Goal: Task Accomplishment & Management: Manage account settings

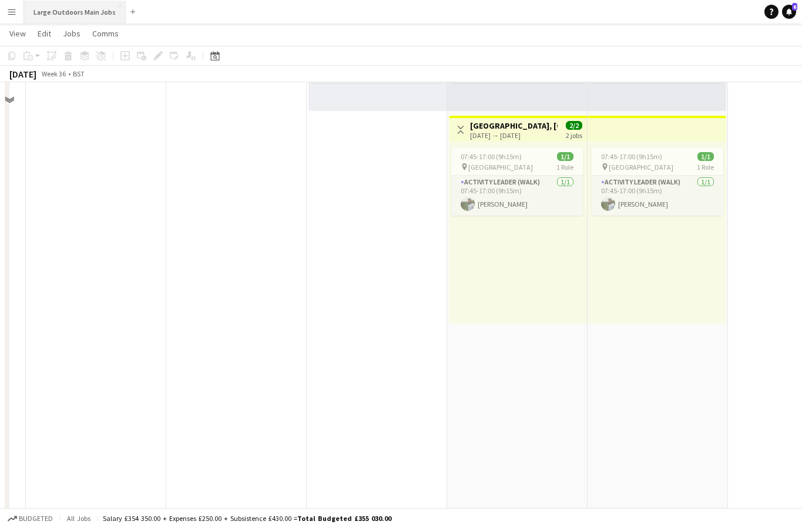
scroll to position [302, 0]
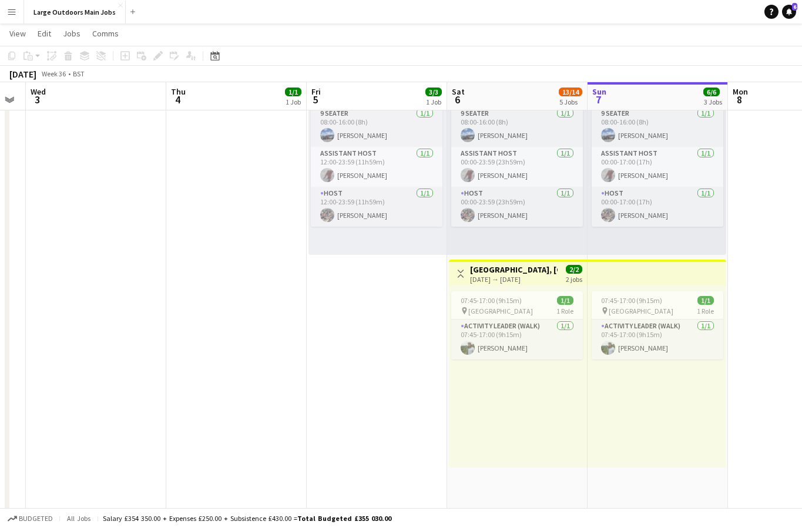
click at [21, 9] on button "Menu" at bounding box center [12, 12] width 24 height 24
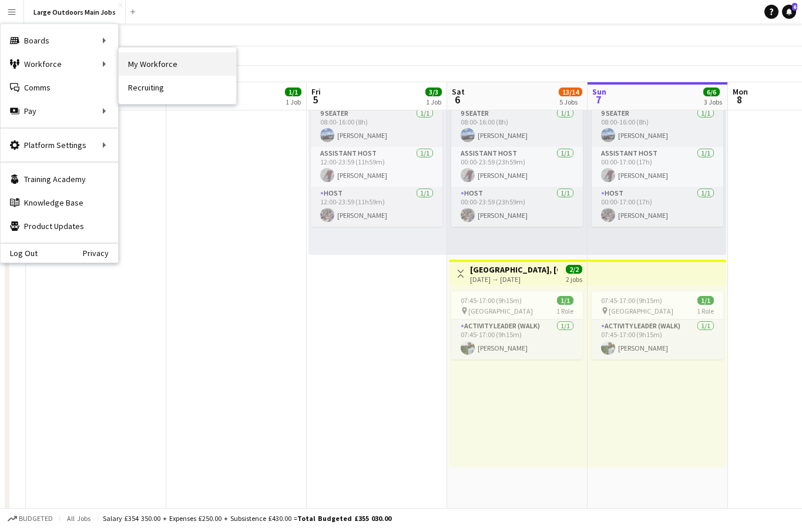
click at [132, 62] on link "My Workforce" at bounding box center [178, 64] width 118 height 24
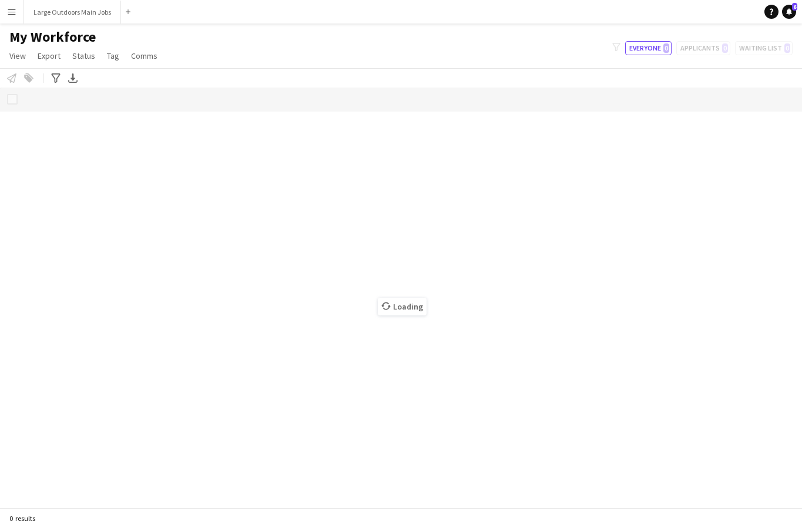
click at [132, 62] on link "Comms" at bounding box center [144, 55] width 36 height 15
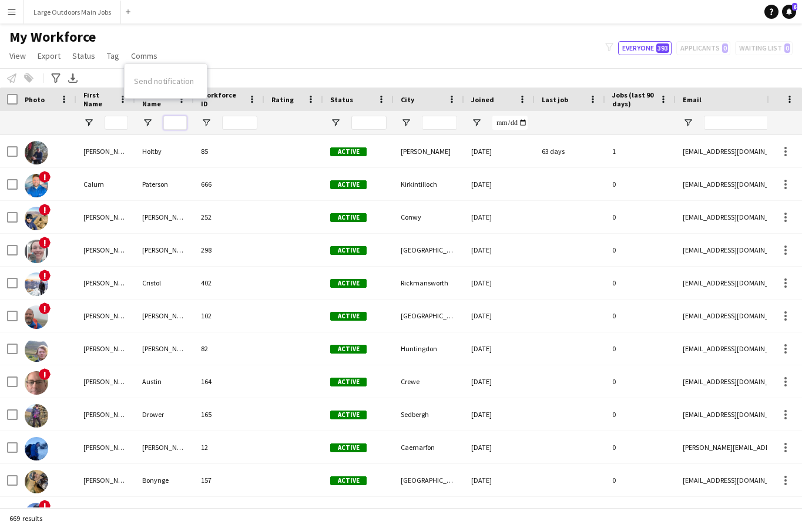
click at [175, 122] on input "Last Name Filter Input" at bounding box center [175, 123] width 24 height 14
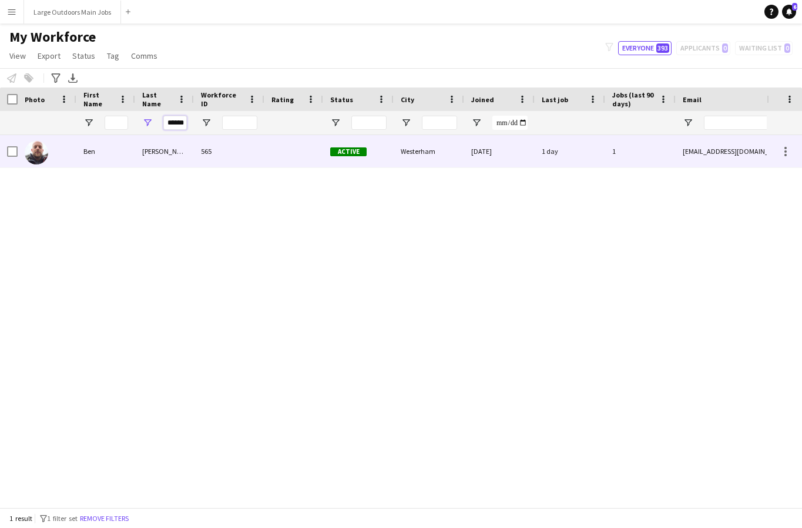
type input "******"
click at [173, 147] on div "[PERSON_NAME]" at bounding box center [164, 151] width 59 height 32
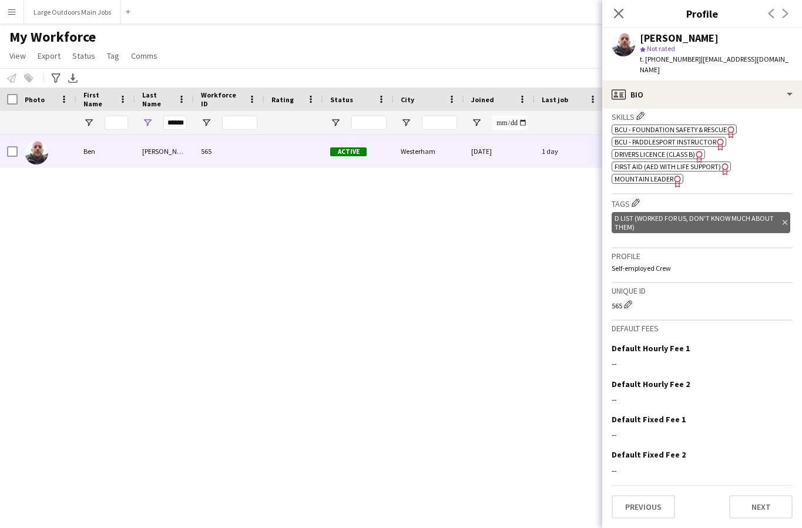
scroll to position [0, 0]
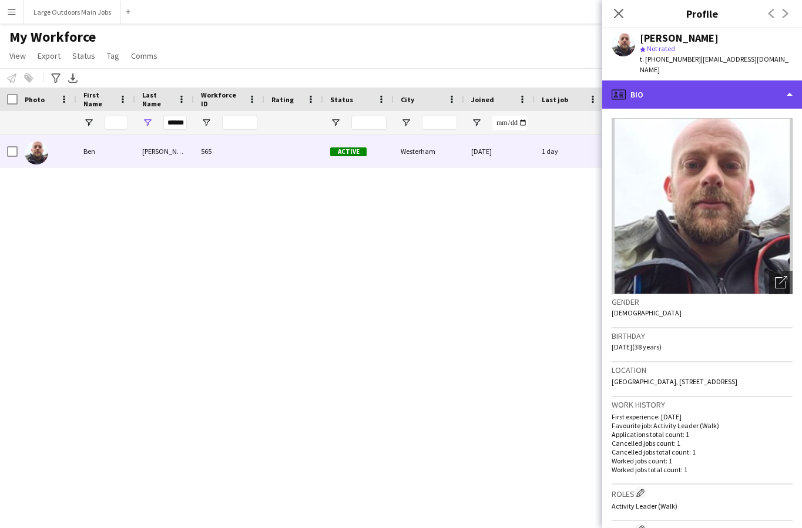
click at [711, 83] on div "profile Bio" at bounding box center [702, 95] width 200 height 28
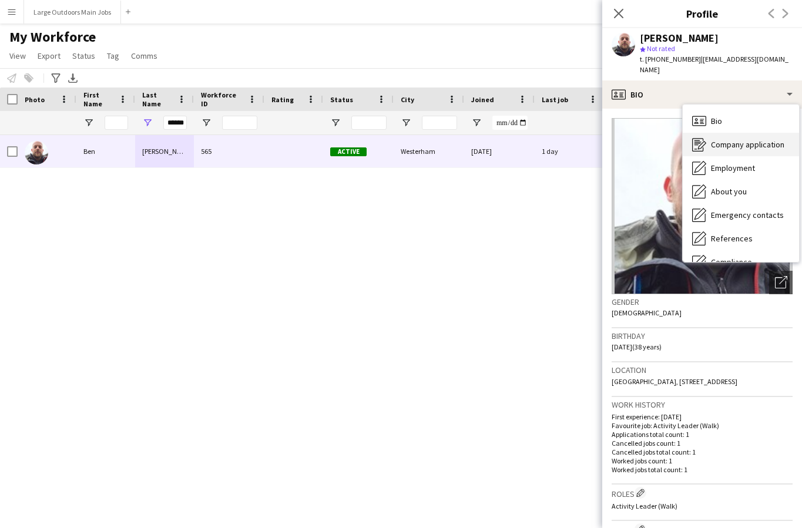
click at [735, 139] on span "Company application" at bounding box center [747, 144] width 73 height 11
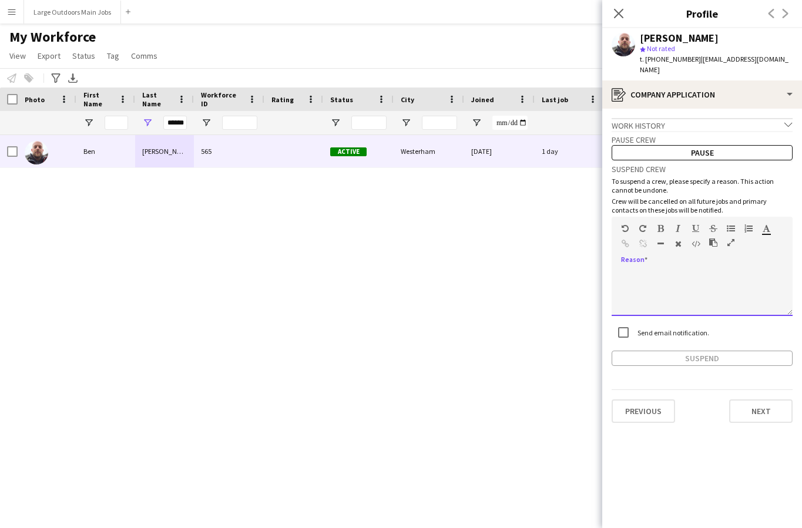
click at [652, 269] on div at bounding box center [702, 292] width 181 height 47
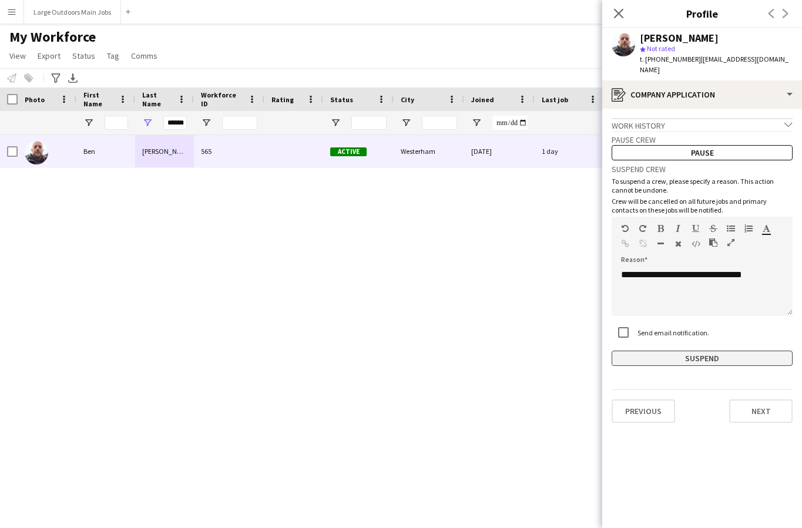
click at [705, 351] on button "Suspend" at bounding box center [702, 358] width 181 height 15
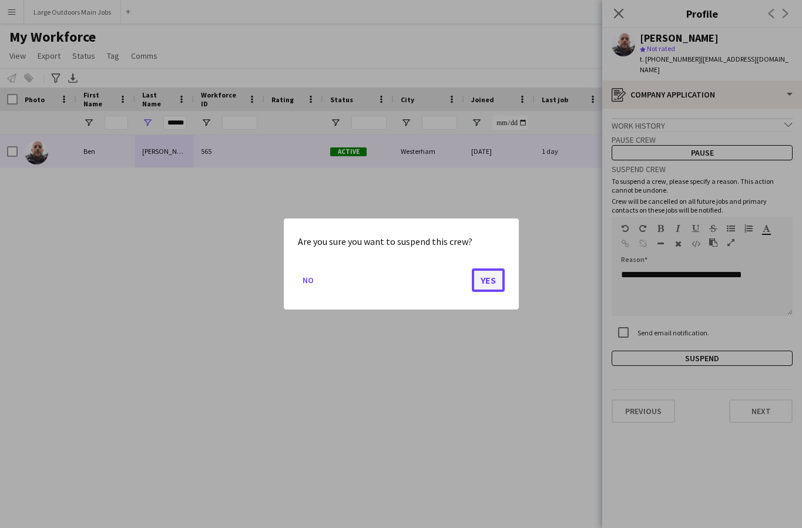
click at [486, 283] on button "Yes" at bounding box center [488, 281] width 33 height 24
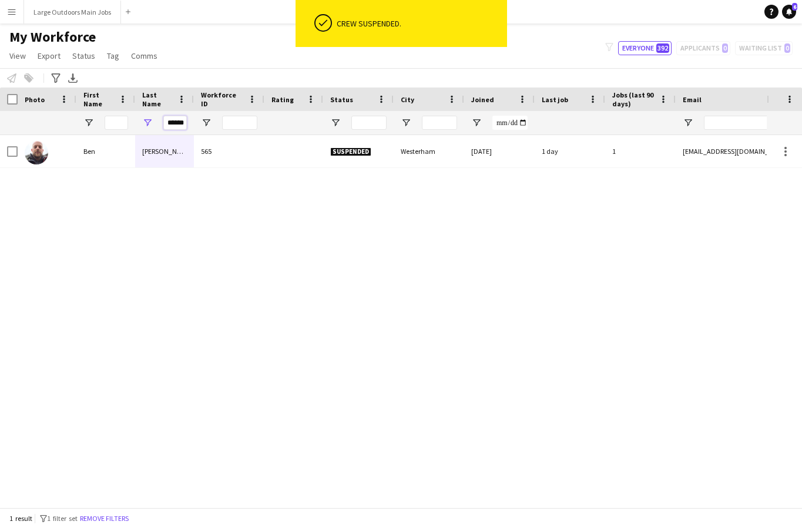
click at [171, 123] on input "******" at bounding box center [175, 123] width 24 height 14
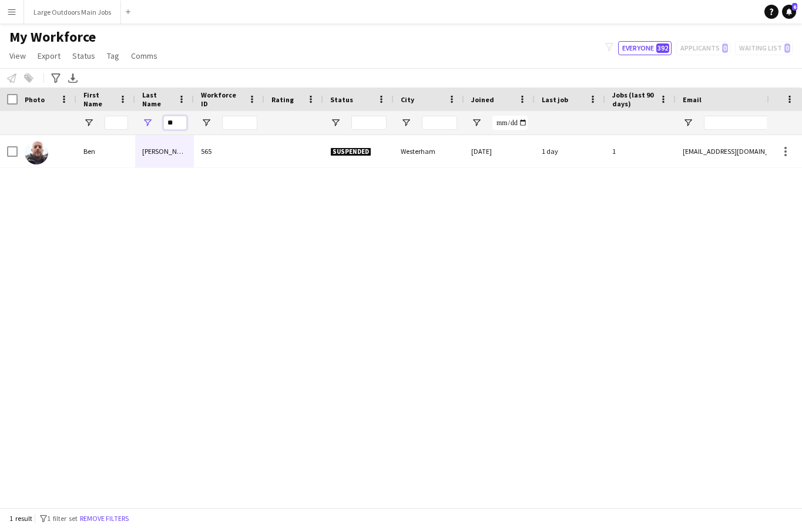
type input "*"
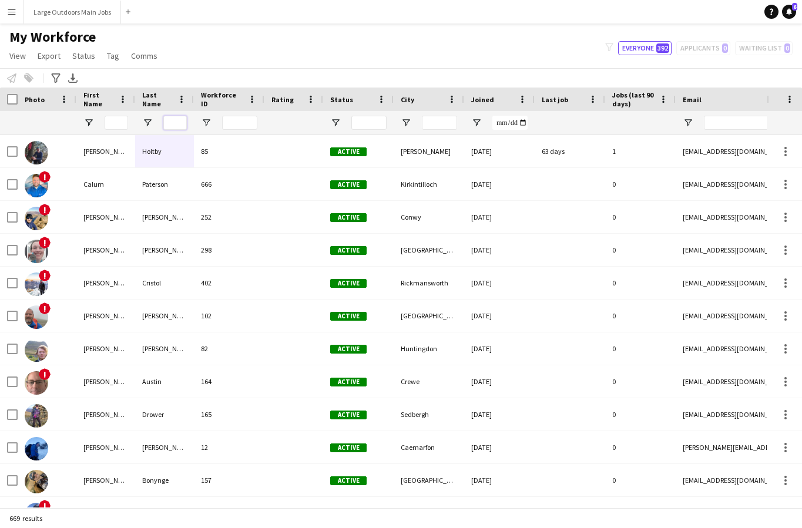
click at [163, 120] on input "Last Name Filter Input" at bounding box center [175, 123] width 24 height 14
click at [171, 120] on input "Last Name Filter Input" at bounding box center [175, 123] width 24 height 14
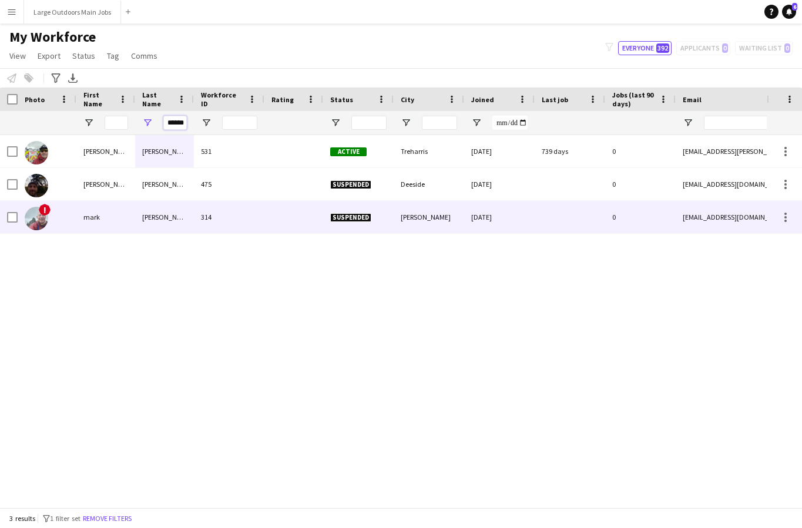
type input "******"
click at [226, 214] on div "314" at bounding box center [229, 217] width 71 height 32
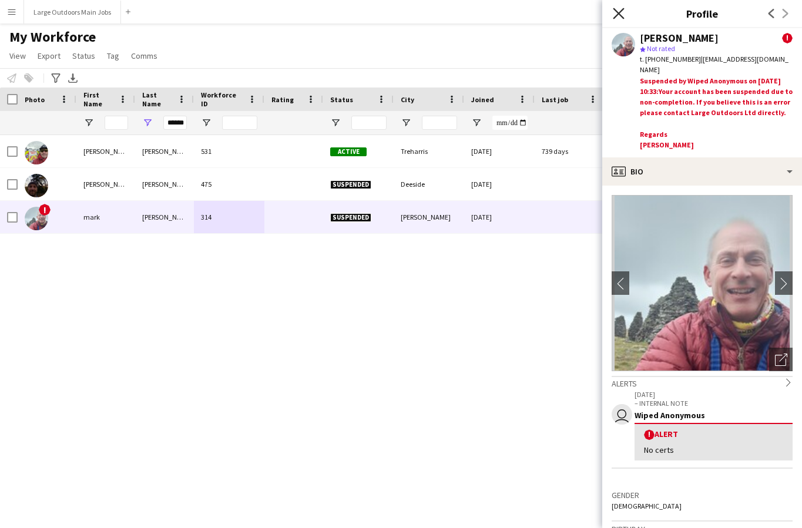
click at [618, 14] on icon at bounding box center [618, 13] width 11 height 11
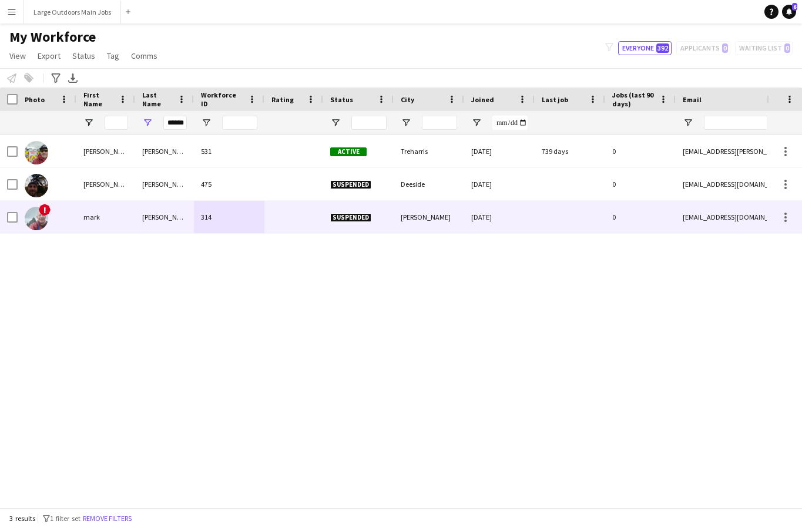
click at [306, 223] on div at bounding box center [293, 217] width 59 height 32
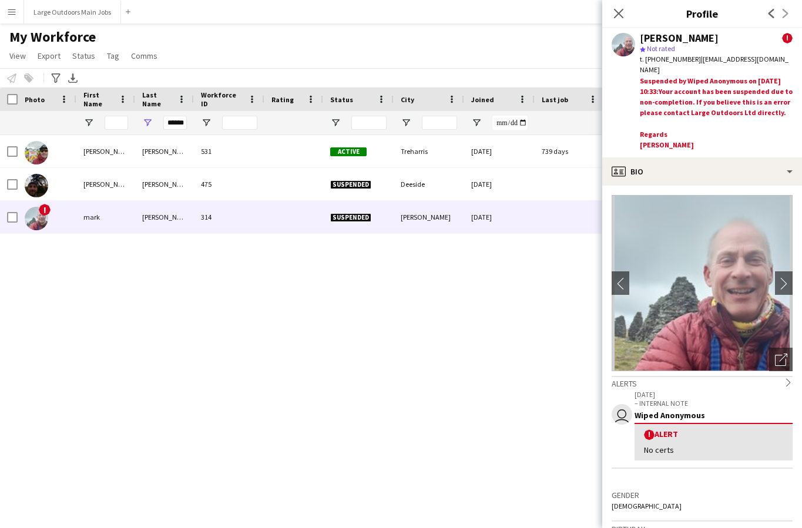
click at [166, 287] on div "[PERSON_NAME] 531 Active Treharris [DATE] 739 days 0 [EMAIL_ADDRESS][PERSON_NAM…" at bounding box center [383, 321] width 767 height 373
click at [615, 9] on icon at bounding box center [618, 13] width 11 height 11
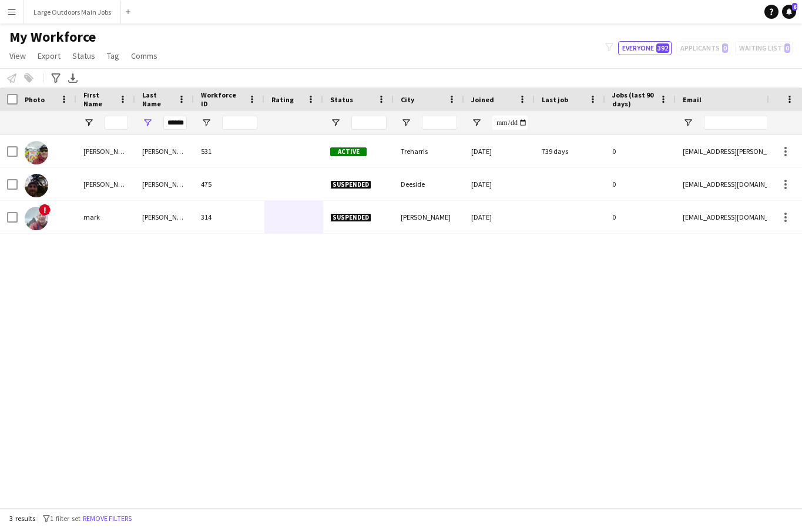
click at [384, 370] on div "[PERSON_NAME] 531 Active Treharris [DATE] 739 days 0 [EMAIL_ADDRESS][PERSON_NAM…" at bounding box center [383, 321] width 767 height 373
click at [76, 8] on button "Large Outdoors Main Jobs Close" at bounding box center [72, 12] width 97 height 23
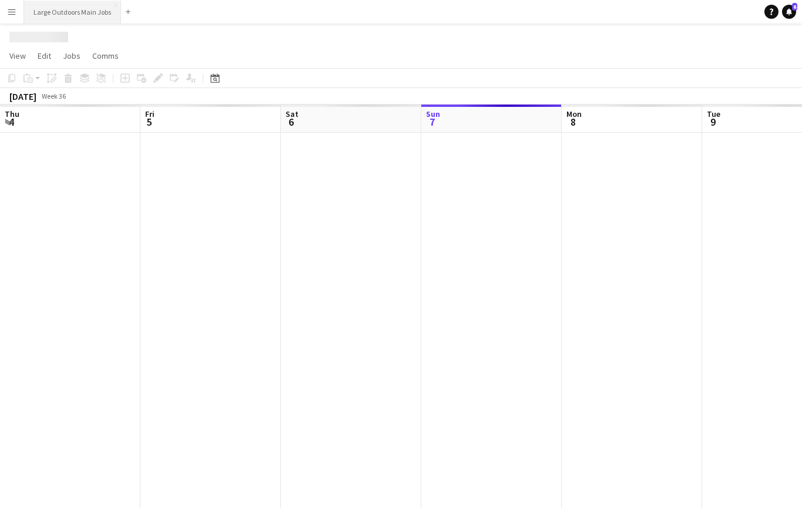
scroll to position [0, 281]
